Goal: Navigation & Orientation: Find specific page/section

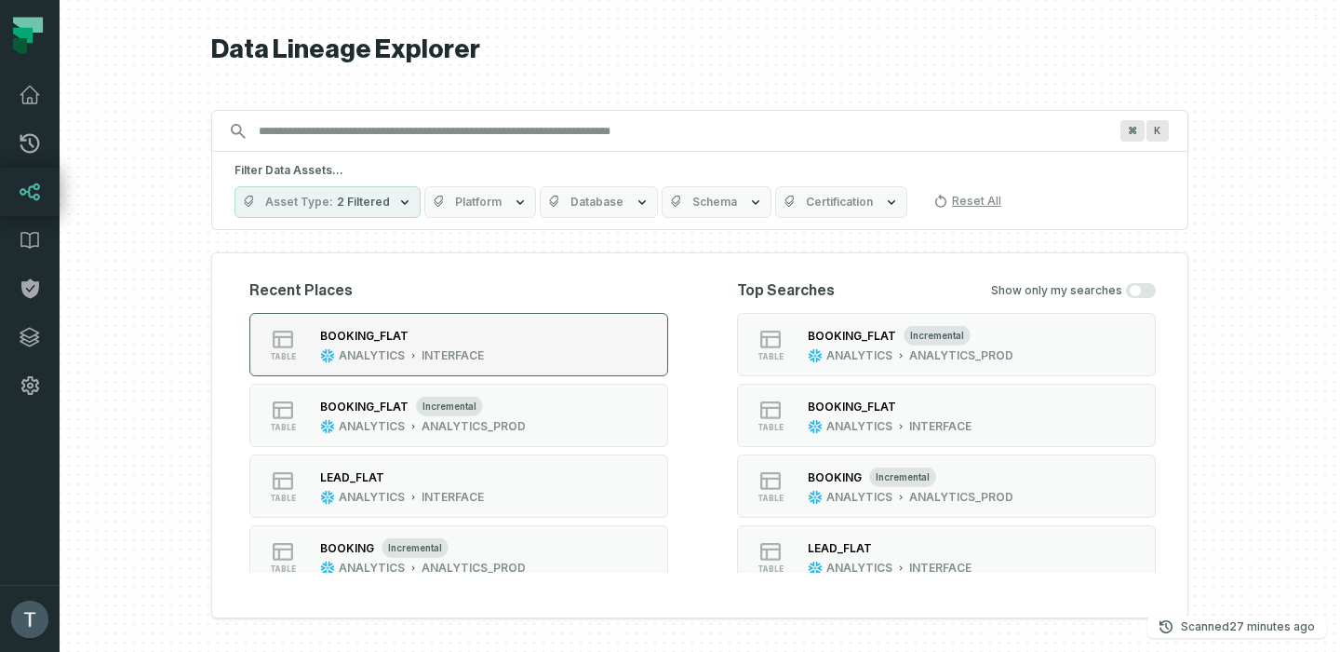
click at [448, 350] on div "INTERFACE" at bounding box center [453, 355] width 62 height 15
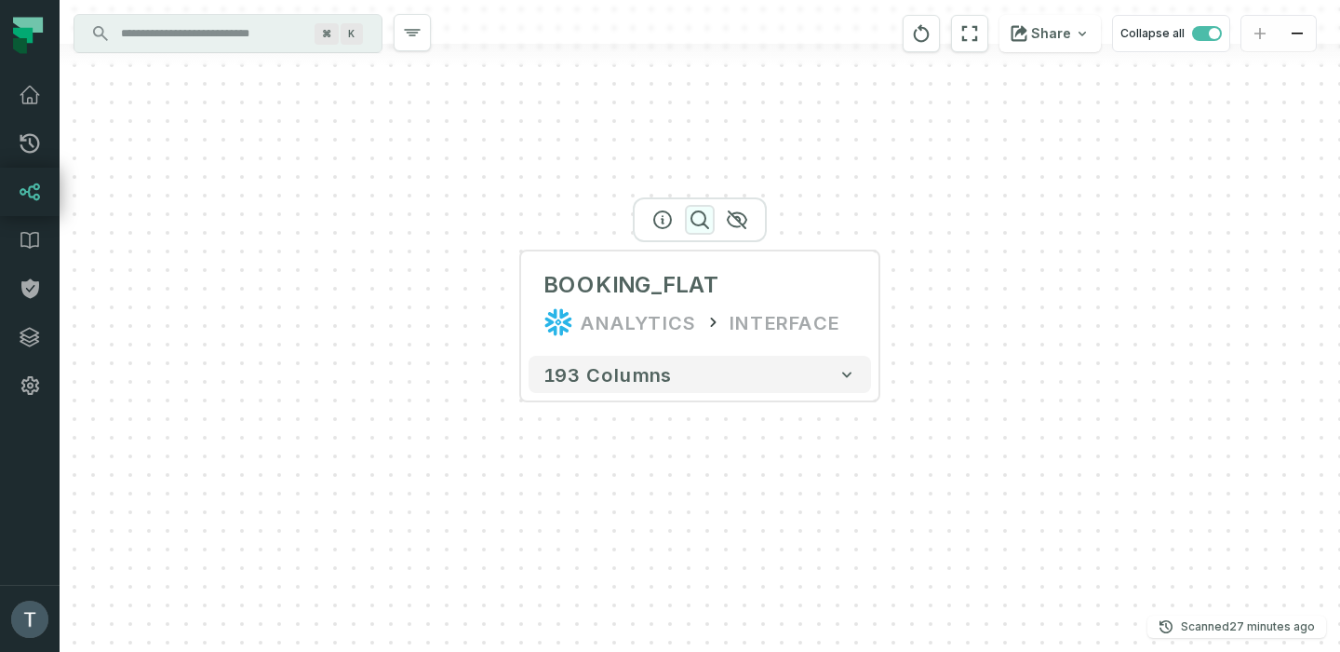
click at [699, 216] on icon "button" at bounding box center [700, 220] width 22 height 22
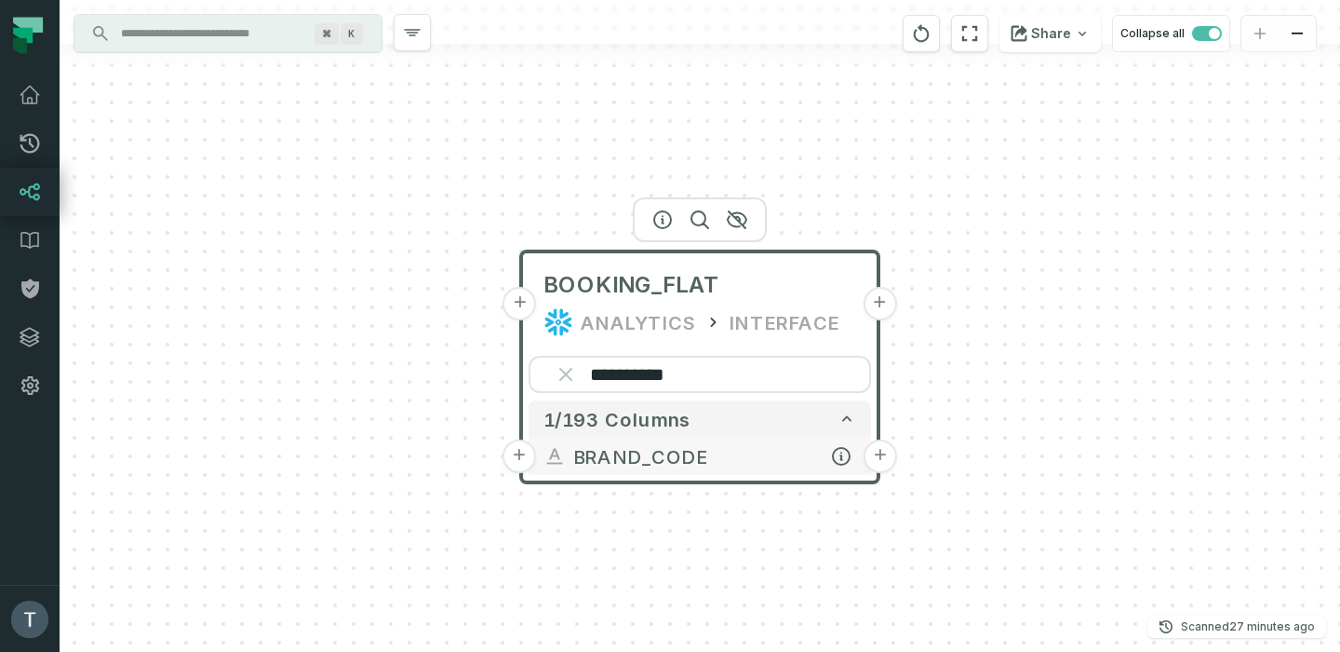
type input "**********"
click at [880, 455] on button "+" at bounding box center [881, 456] width 34 height 34
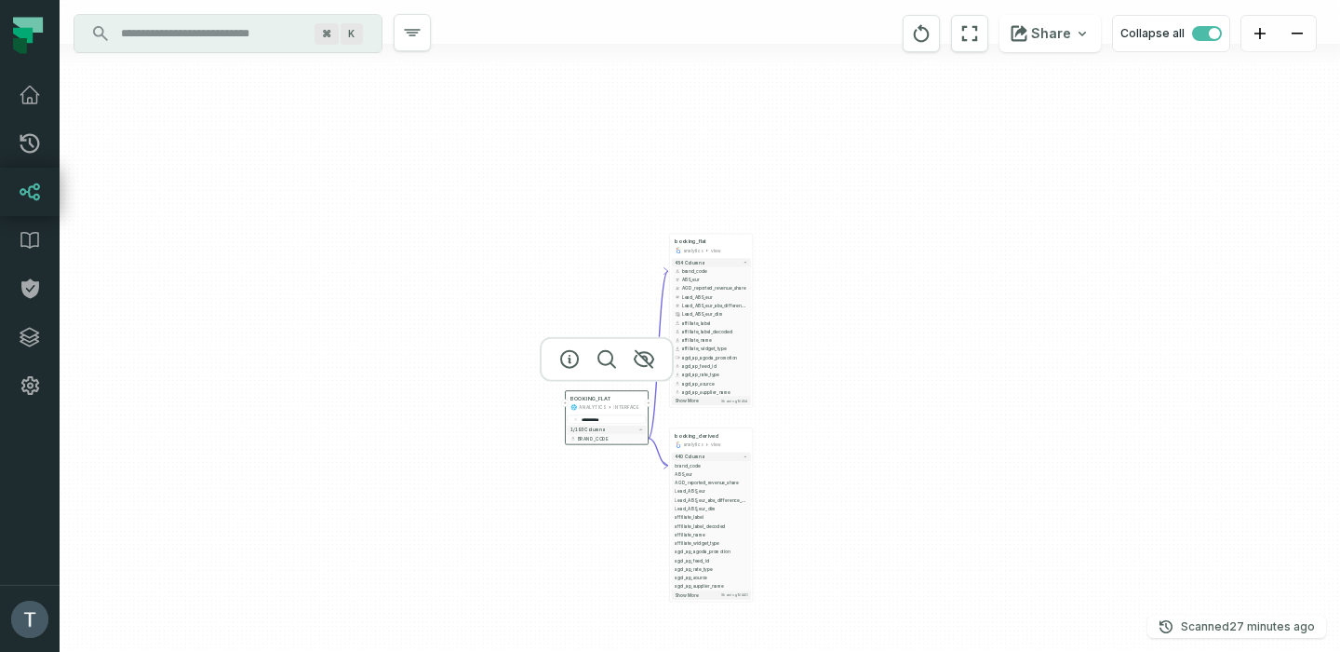
drag, startPoint x: 961, startPoint y: 513, endPoint x: 834, endPoint y: 357, distance: 201.2
click at [834, 357] on div "**********" at bounding box center [700, 326] width 1281 height 652
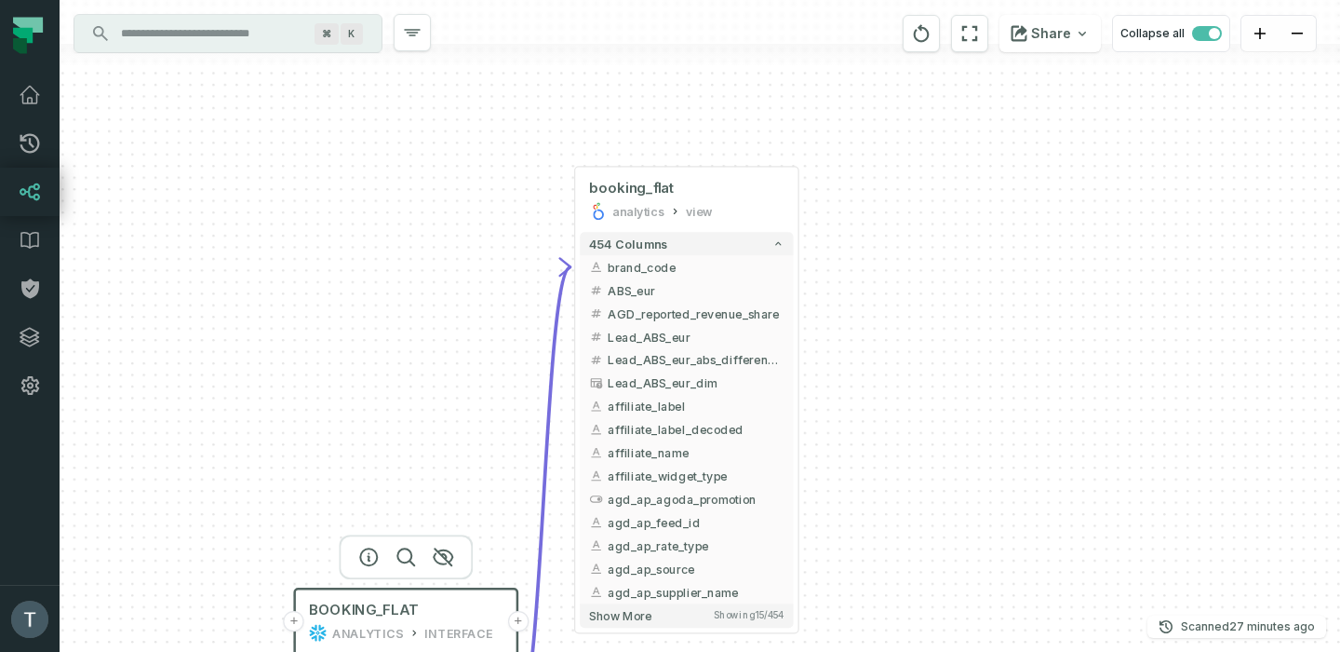
drag, startPoint x: 1009, startPoint y: 361, endPoint x: 920, endPoint y: 545, distance: 204.0
click at [920, 545] on div "**********" at bounding box center [700, 326] width 1281 height 652
click at [800, 269] on button "+" at bounding box center [799, 266] width 20 height 20
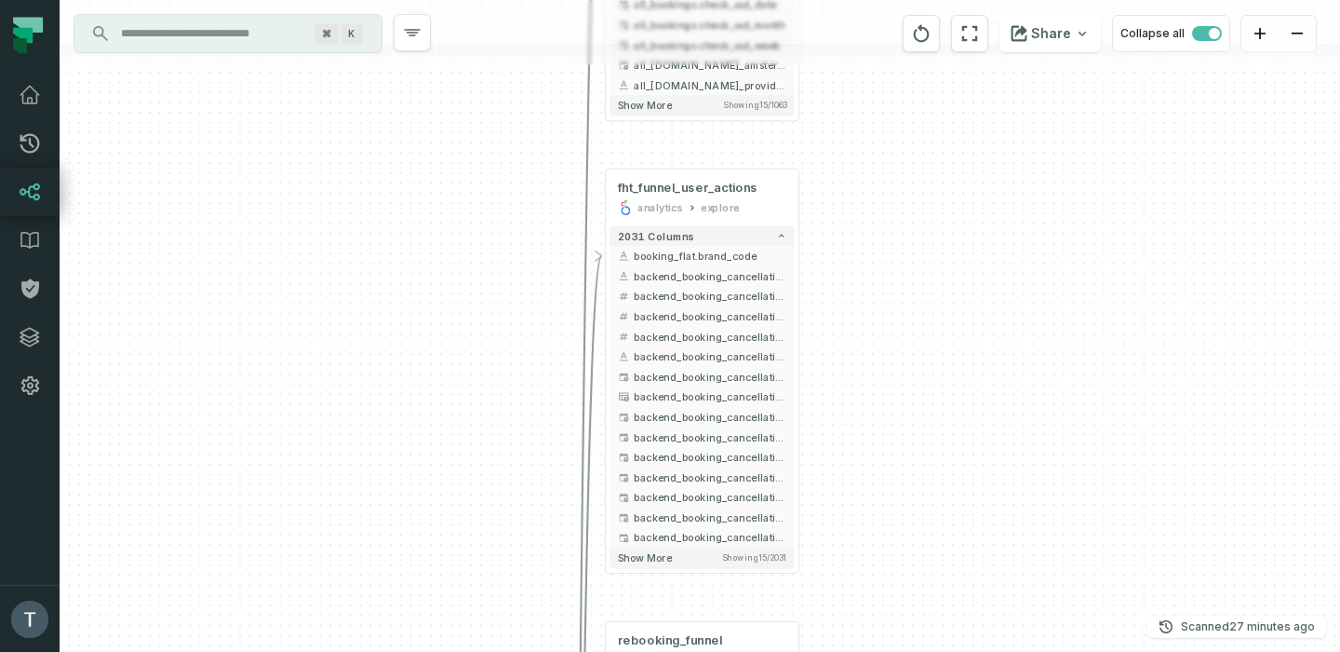
drag, startPoint x: 915, startPoint y: 531, endPoint x: 923, endPoint y: 168, distance: 362.2
click at [923, 168] on div "+ conversation cs_management explore + 1063 columns - booking_flat.brand_code a…" at bounding box center [700, 326] width 1281 height 652
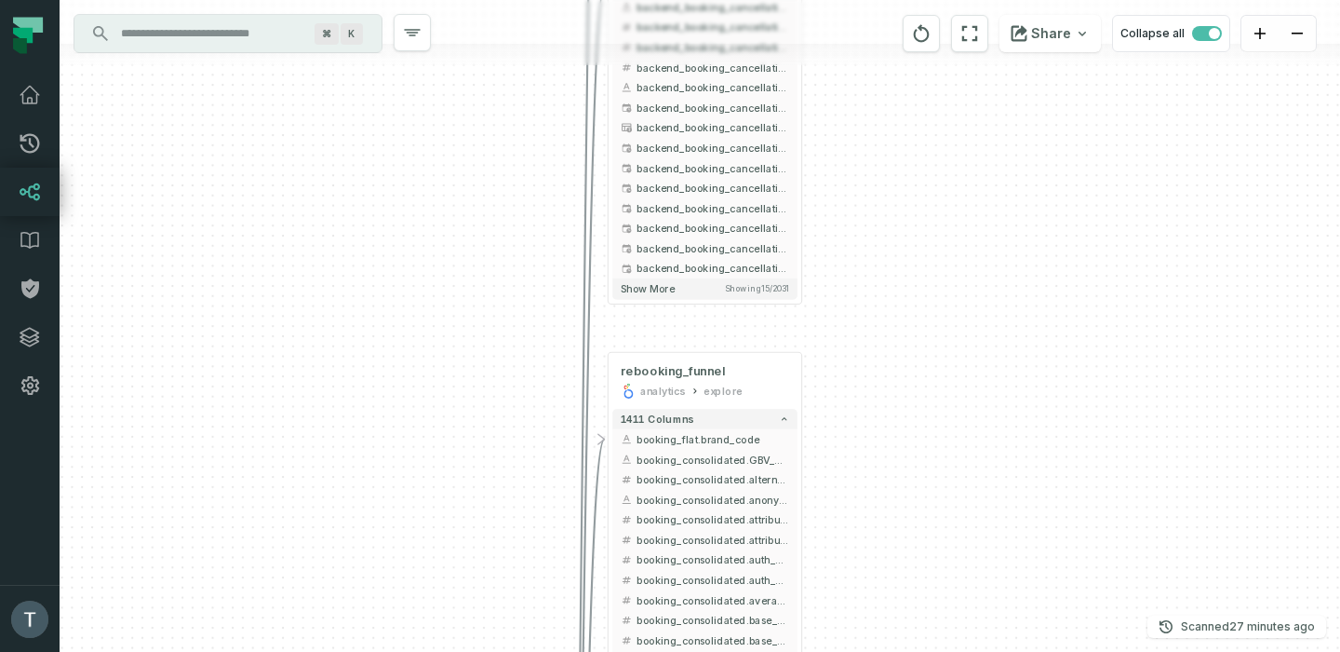
drag, startPoint x: 932, startPoint y: 474, endPoint x: 934, endPoint y: 202, distance: 271.8
click at [935, 202] on div "+ conversation cs_management explore + 1063 columns - booking_flat.brand_code a…" at bounding box center [700, 326] width 1281 height 652
drag, startPoint x: 901, startPoint y: 88, endPoint x: 898, endPoint y: 22, distance: 66.1
click at [898, 22] on div "+ conversation cs_management explore + 1063 columns - booking_flat.brand_code a…" at bounding box center [700, 326] width 1281 height 652
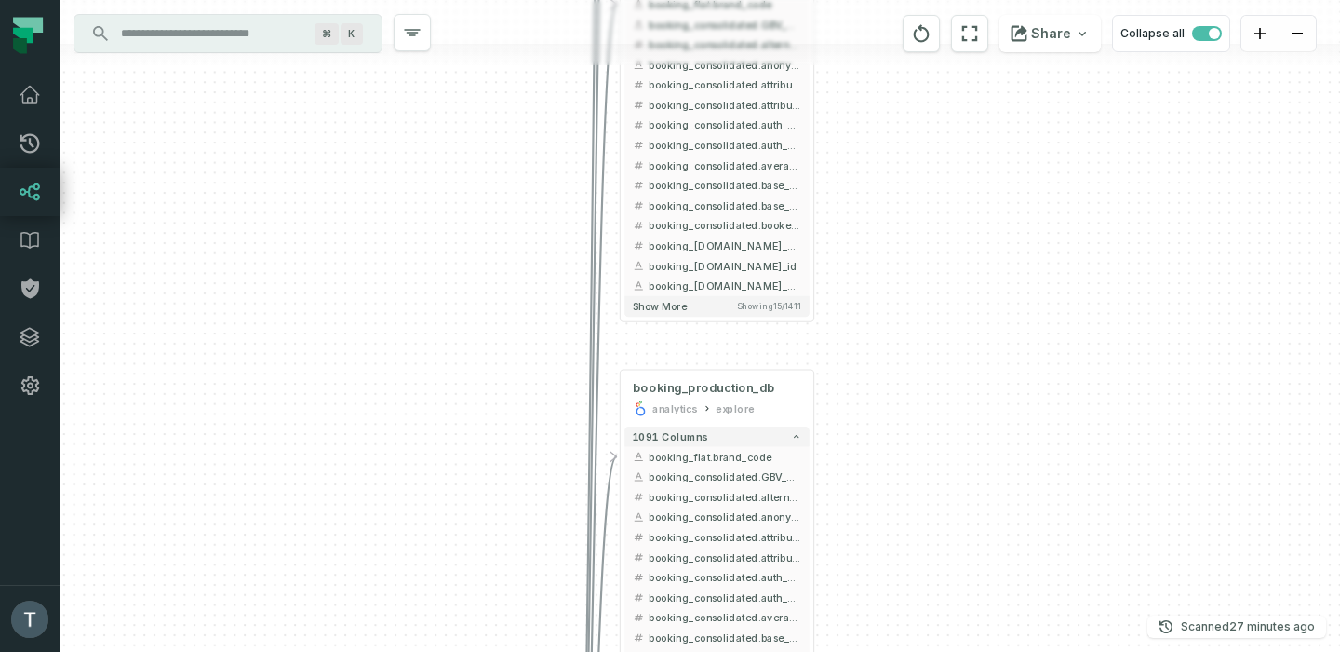
drag, startPoint x: 928, startPoint y: 427, endPoint x: 944, endPoint y: 134, distance: 293.6
click at [944, 134] on div "+ conversation cs_management explore + 1063 columns - booking_flat.brand_code a…" at bounding box center [700, 326] width 1281 height 652
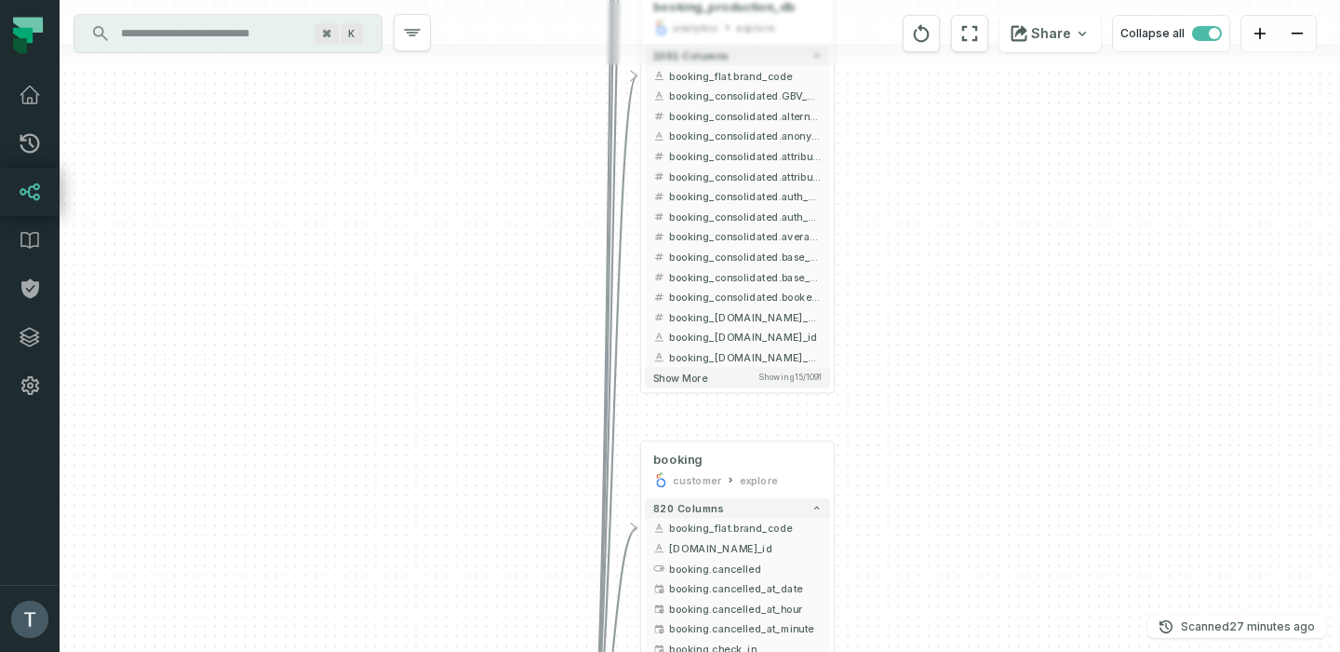
drag, startPoint x: 941, startPoint y: 598, endPoint x: 961, endPoint y: 215, distance: 383.1
click at [961, 215] on div "+ conversation cs_management explore + 1063 columns - booking_flat.brand_code a…" at bounding box center [700, 326] width 1281 height 652
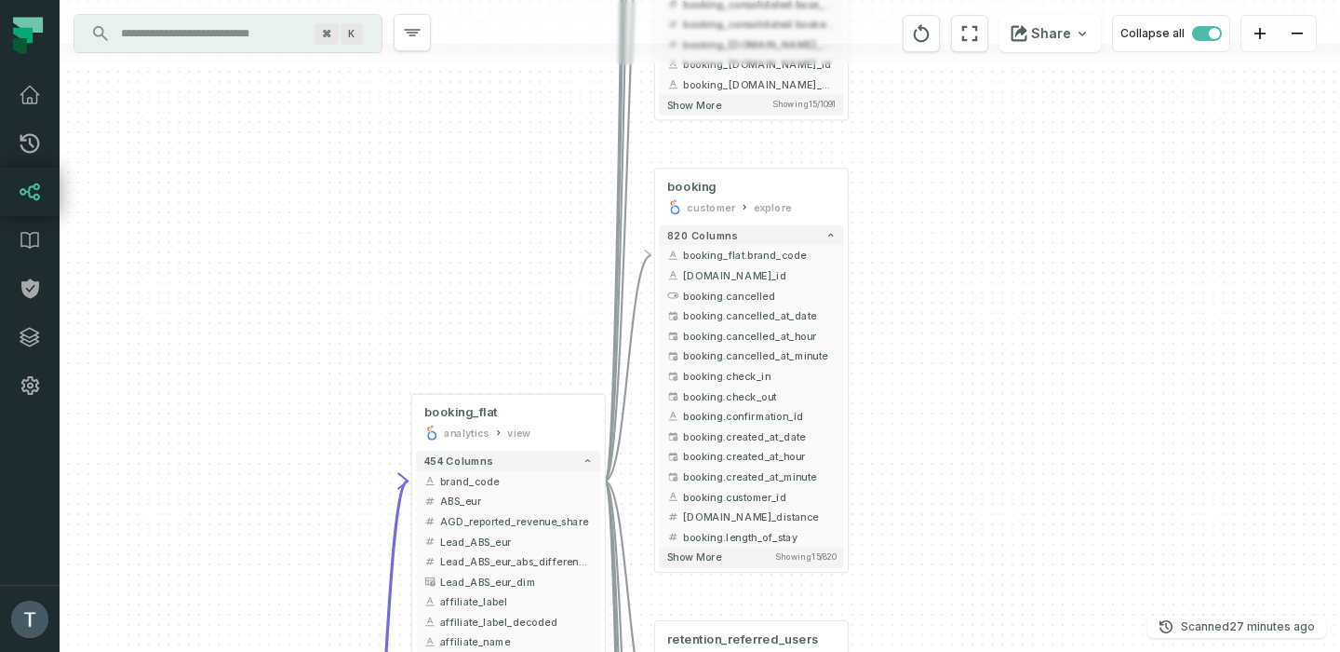
drag, startPoint x: 943, startPoint y: 571, endPoint x: 957, endPoint y: 303, distance: 267.5
click at [957, 303] on div "+ conversation cs_management explore + 1063 columns - booking_flat.brand_code a…" at bounding box center [700, 326] width 1281 height 652
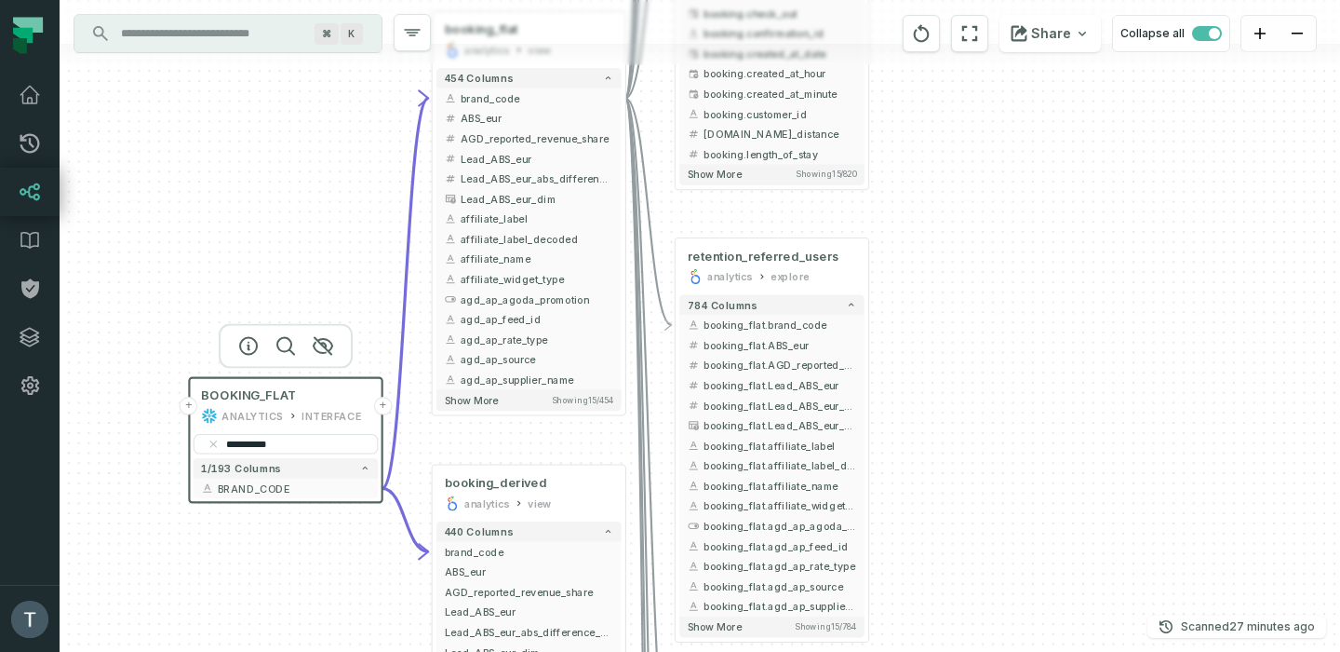
drag, startPoint x: 968, startPoint y: 478, endPoint x: 990, endPoint y: 88, distance: 390.7
click at [990, 88] on div "+ conversation cs_management explore + 1063 columns - booking_flat.brand_code a…" at bounding box center [700, 326] width 1281 height 652
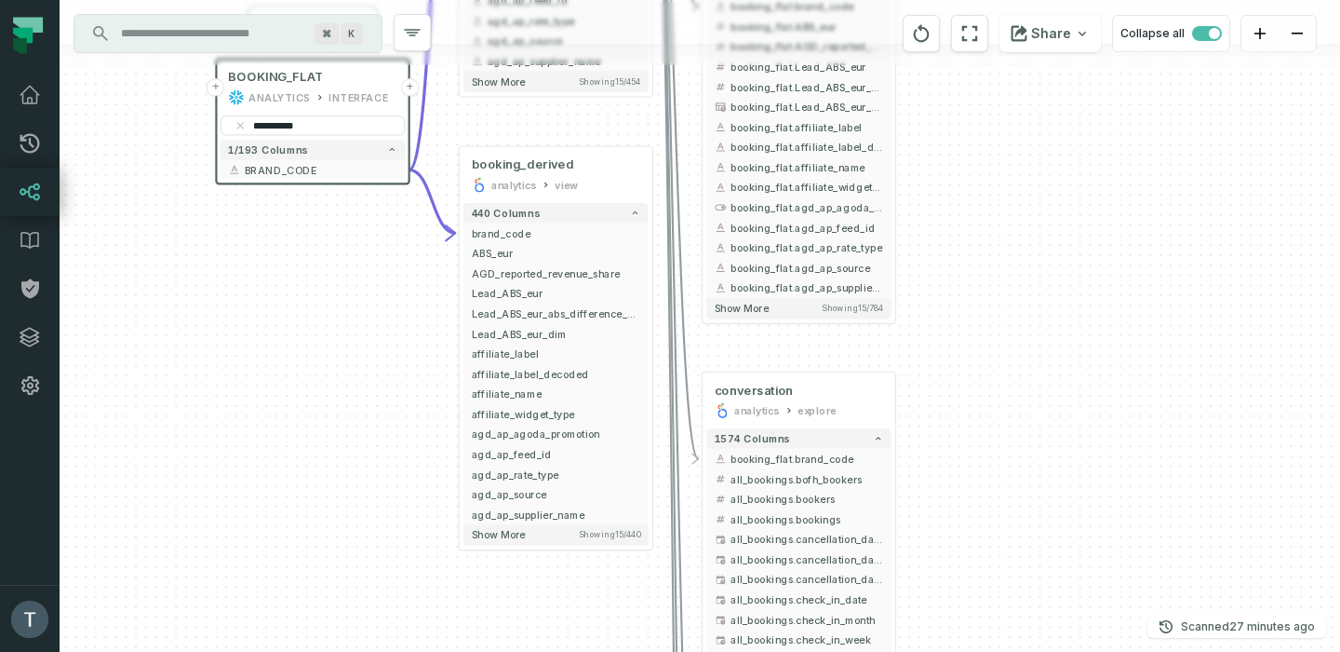
drag, startPoint x: 984, startPoint y: 559, endPoint x: 1009, endPoint y: 247, distance: 312.8
click at [1009, 247] on div "+ conversation cs_management explore + 1063 columns - booking_flat.brand_code a…" at bounding box center [700, 326] width 1281 height 652
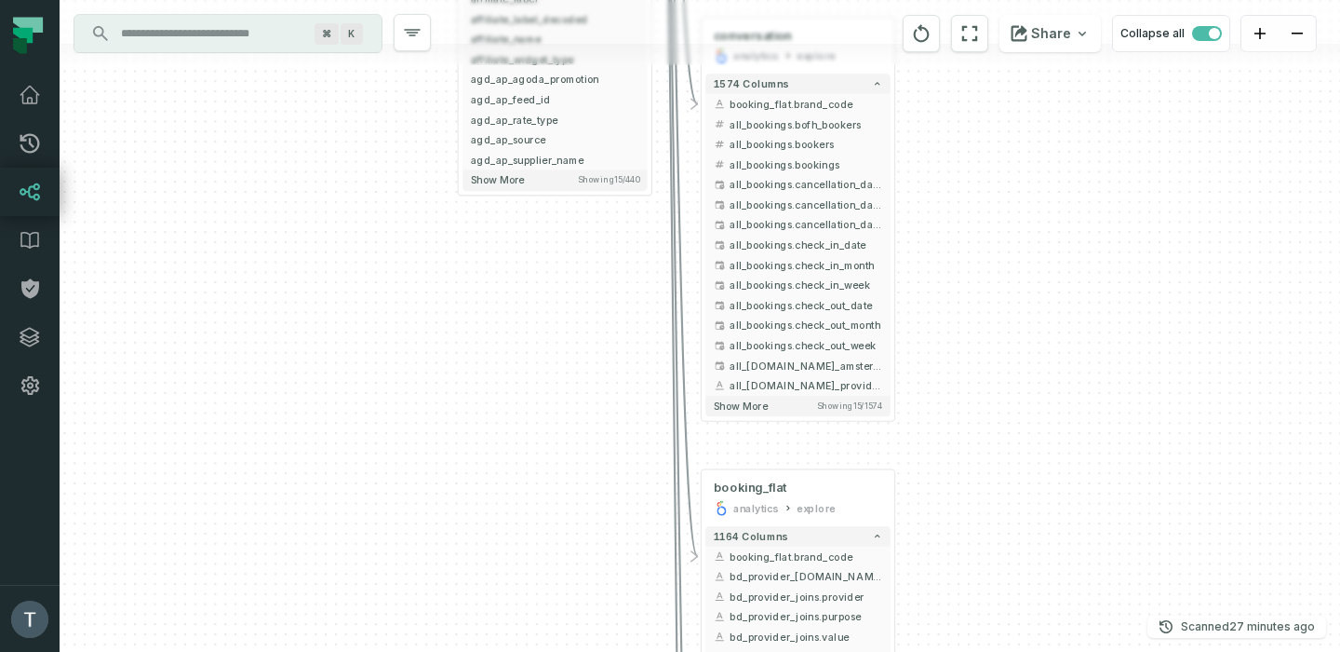
drag, startPoint x: 999, startPoint y: 433, endPoint x: 998, endPoint y: 231, distance: 202.0
click at [998, 230] on div "+ conversation cs_management explore + 1063 columns - booking_flat.brand_code a…" at bounding box center [700, 326] width 1281 height 652
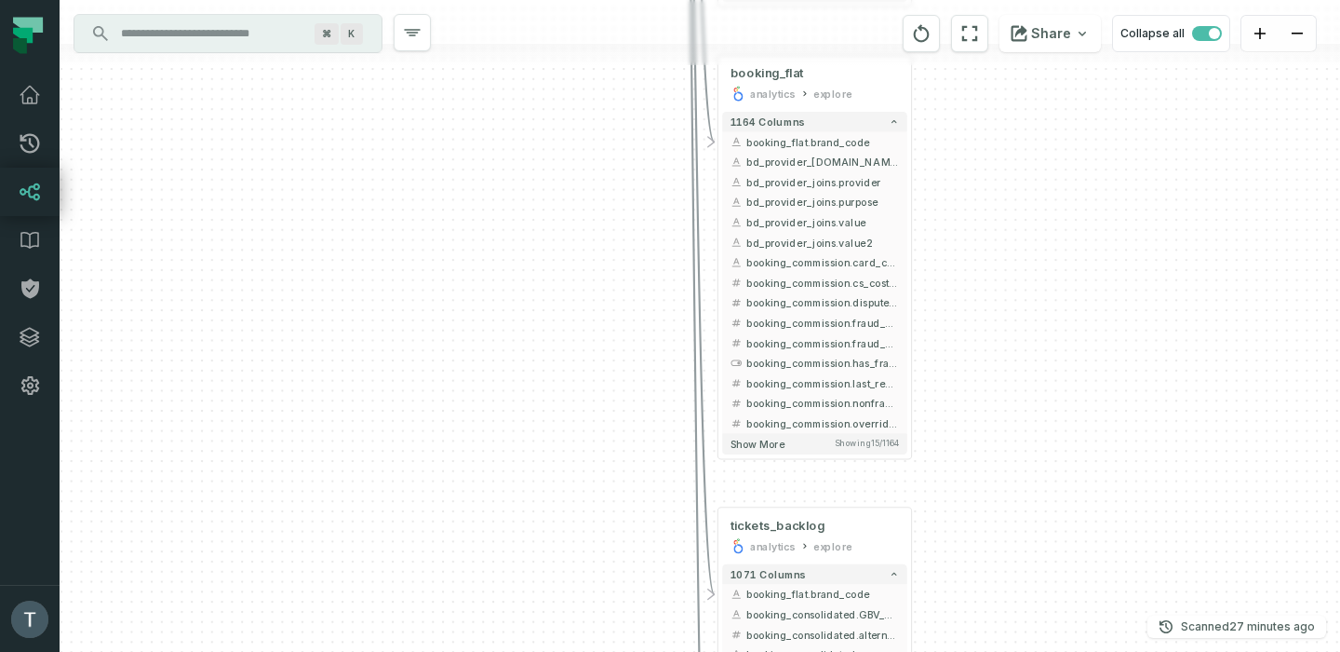
drag, startPoint x: 997, startPoint y: 451, endPoint x: 1013, endPoint y: 127, distance: 325.3
click at [1013, 127] on div "+ conversation cs_management explore + 1063 columns - booking_flat.brand_code a…" at bounding box center [700, 326] width 1281 height 652
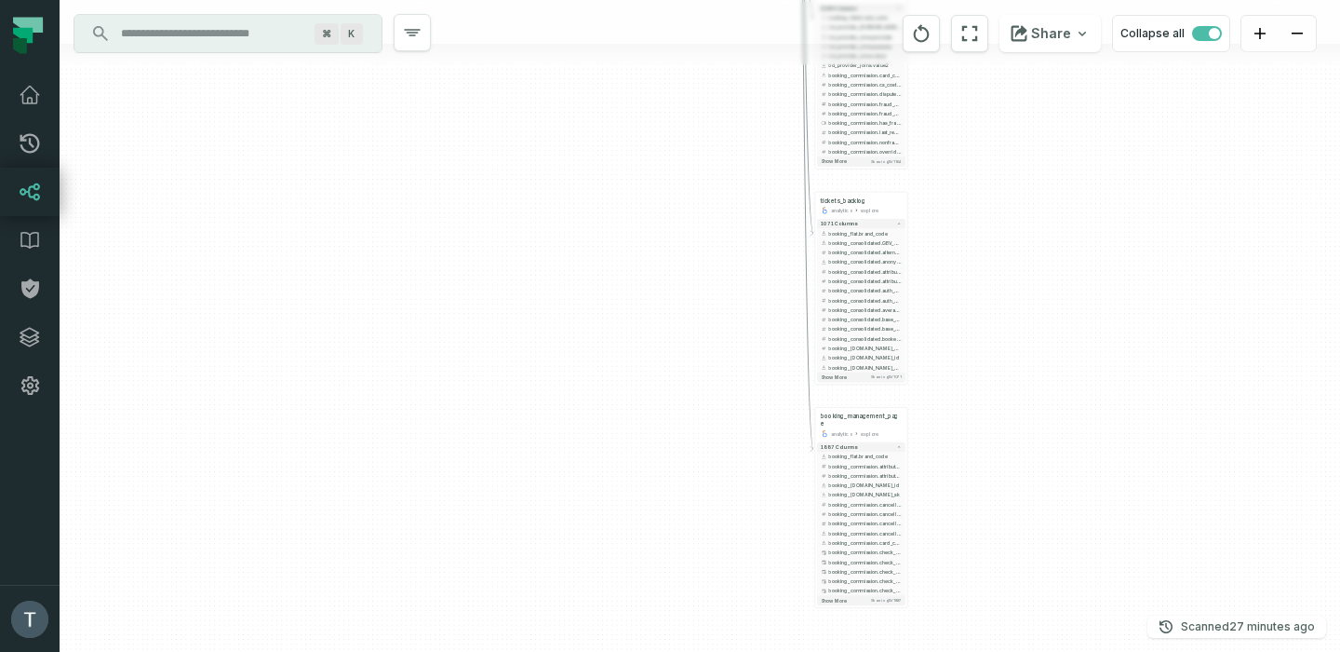
drag, startPoint x: 1046, startPoint y: 384, endPoint x: 1001, endPoint y: 247, distance: 145.1
click at [1001, 247] on div "+ conversation cs_management explore + 1063 columns - booking_flat.brand_code a…" at bounding box center [700, 326] width 1281 height 652
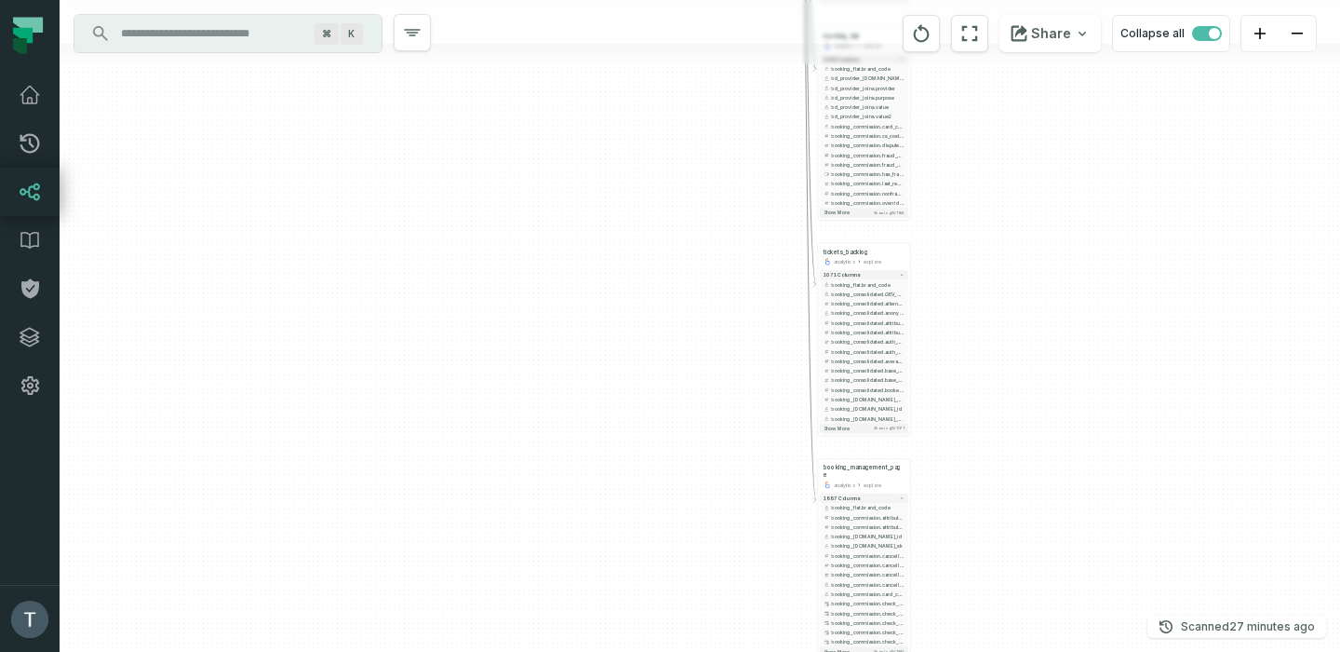
drag, startPoint x: 1003, startPoint y: 255, endPoint x: 1028, endPoint y: 706, distance: 451.2
click at [1028, 651] on html "Pull Requests Dashboard Lineage Data Catalog Policies Integrations Settings [PE…" at bounding box center [670, 326] width 1340 height 652
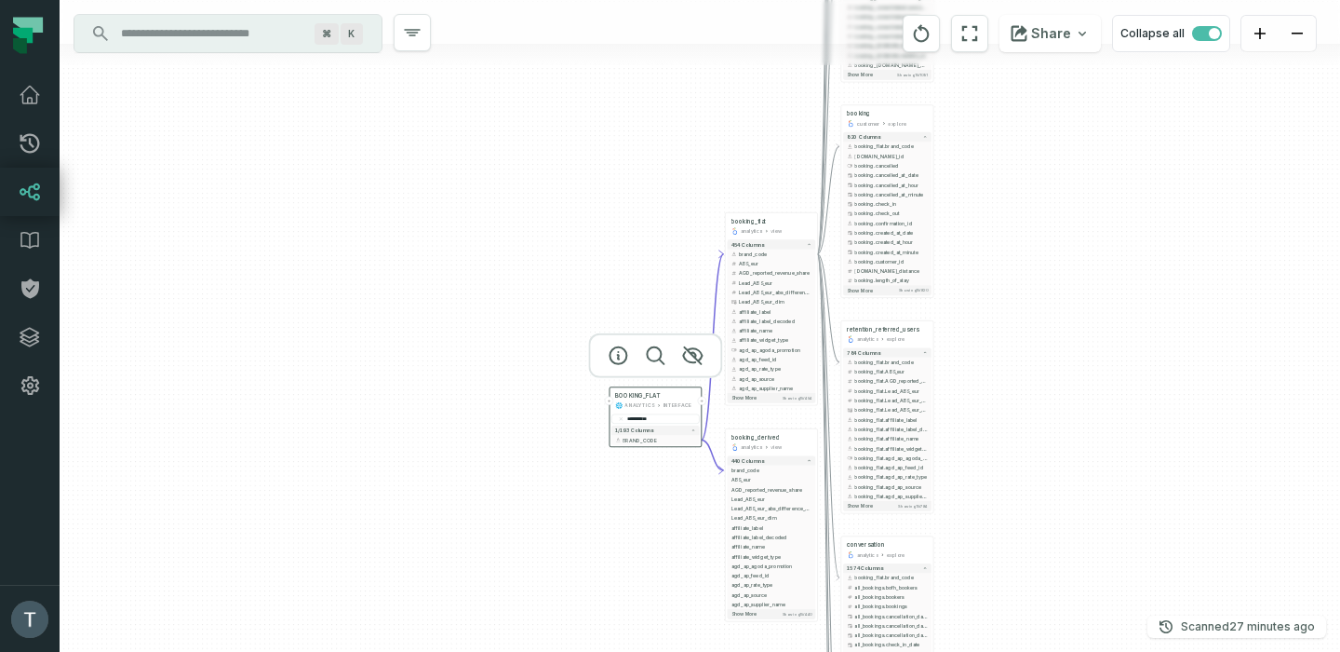
drag, startPoint x: 1065, startPoint y: 733, endPoint x: 1048, endPoint y: 733, distance: 16.8
click at [1048, 651] on html "Pull Requests Dashboard Lineage Data Catalog Policies Integrations Settings [PE…" at bounding box center [670, 326] width 1340 height 652
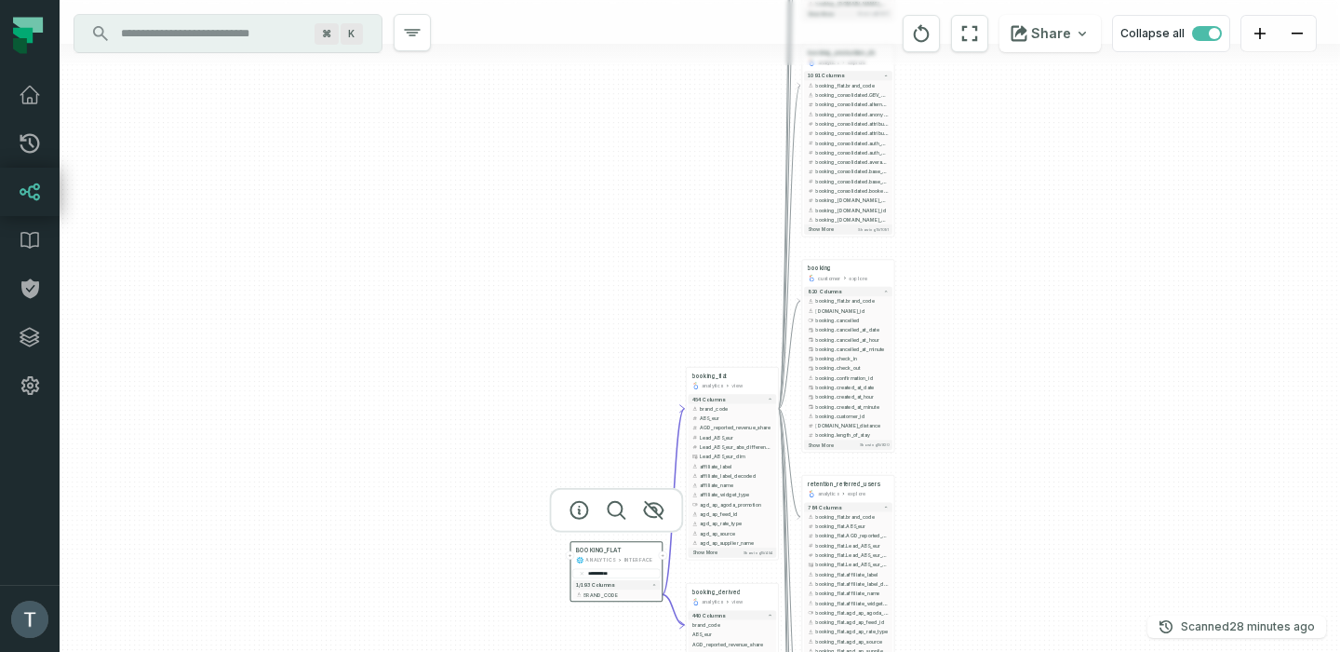
drag, startPoint x: 1055, startPoint y: 391, endPoint x: 1033, endPoint y: 391, distance: 21.4
click at [1033, 391] on div "+ conversation cs_management explore + 1063 columns - booking_flat.brand_code a…" at bounding box center [700, 326] width 1281 height 652
